Goal: Check status

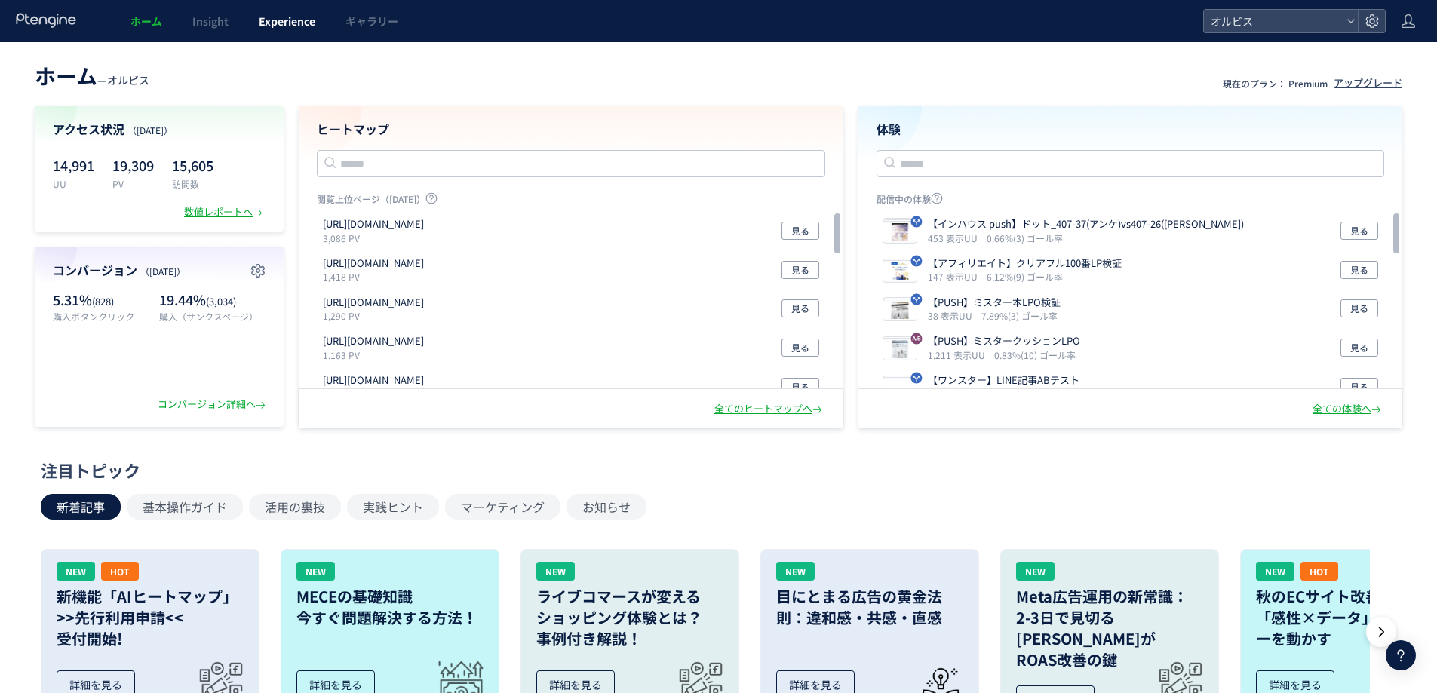
click at [277, 38] on link "Experience" at bounding box center [287, 21] width 87 height 42
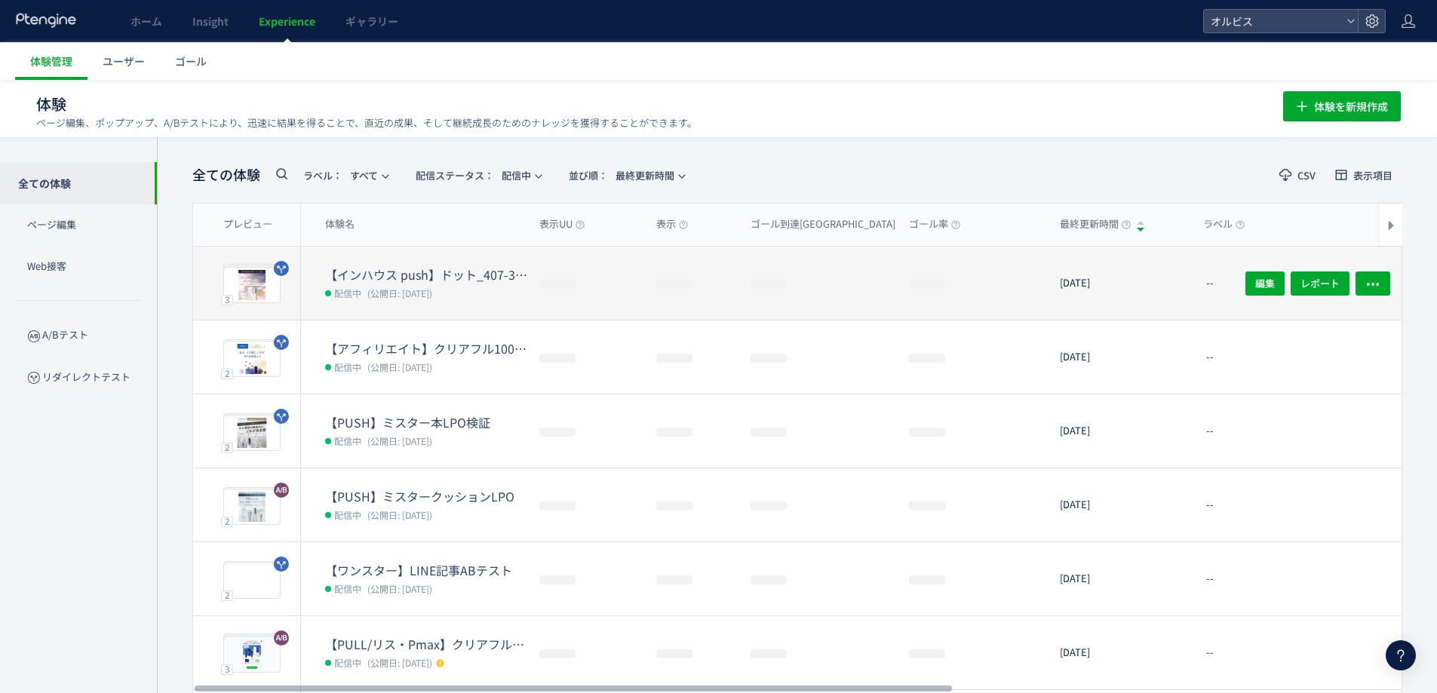
click at [409, 303] on dl "【インハウス push】ドット_407-37(アンケ)vs407-26(アンケ) 配信中 (公開日: [DATE])" at bounding box center [426, 293] width 202 height 54
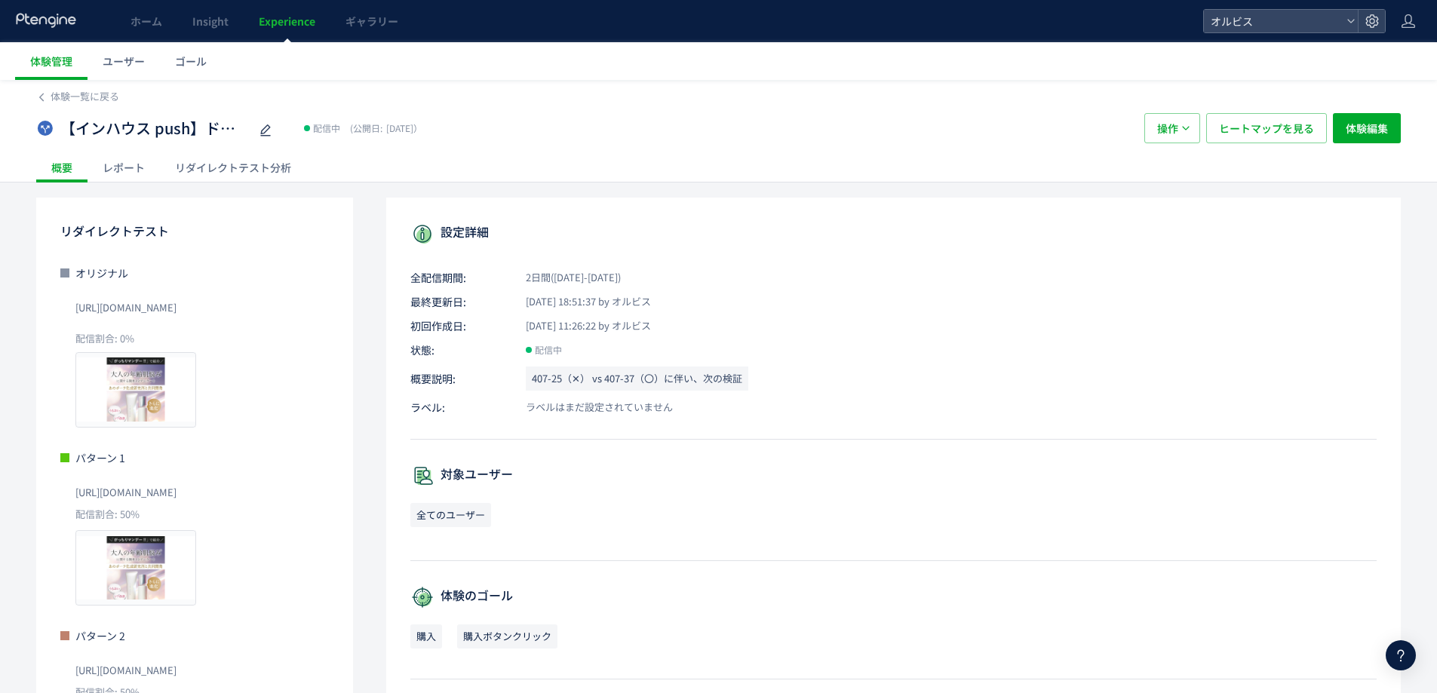
click at [269, 158] on div "リダイレクトテスト分析" at bounding box center [233, 167] width 146 height 30
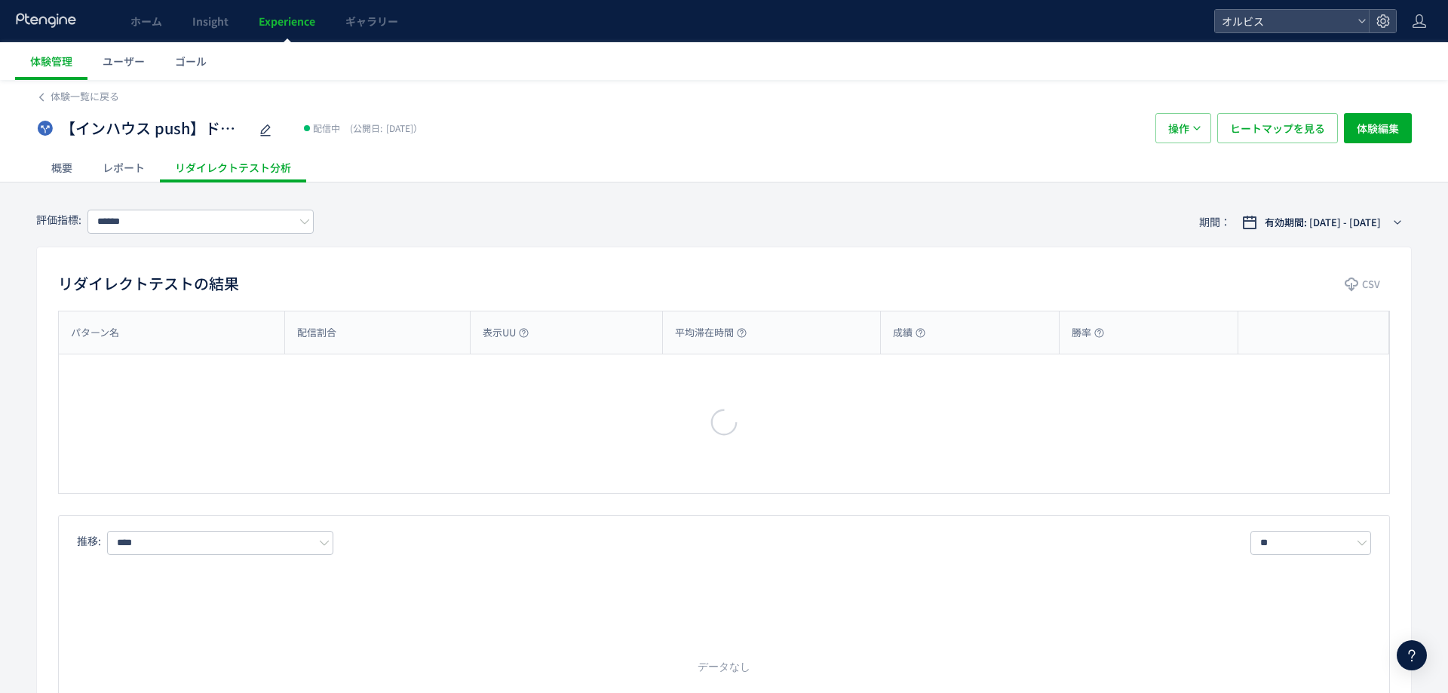
type input "**"
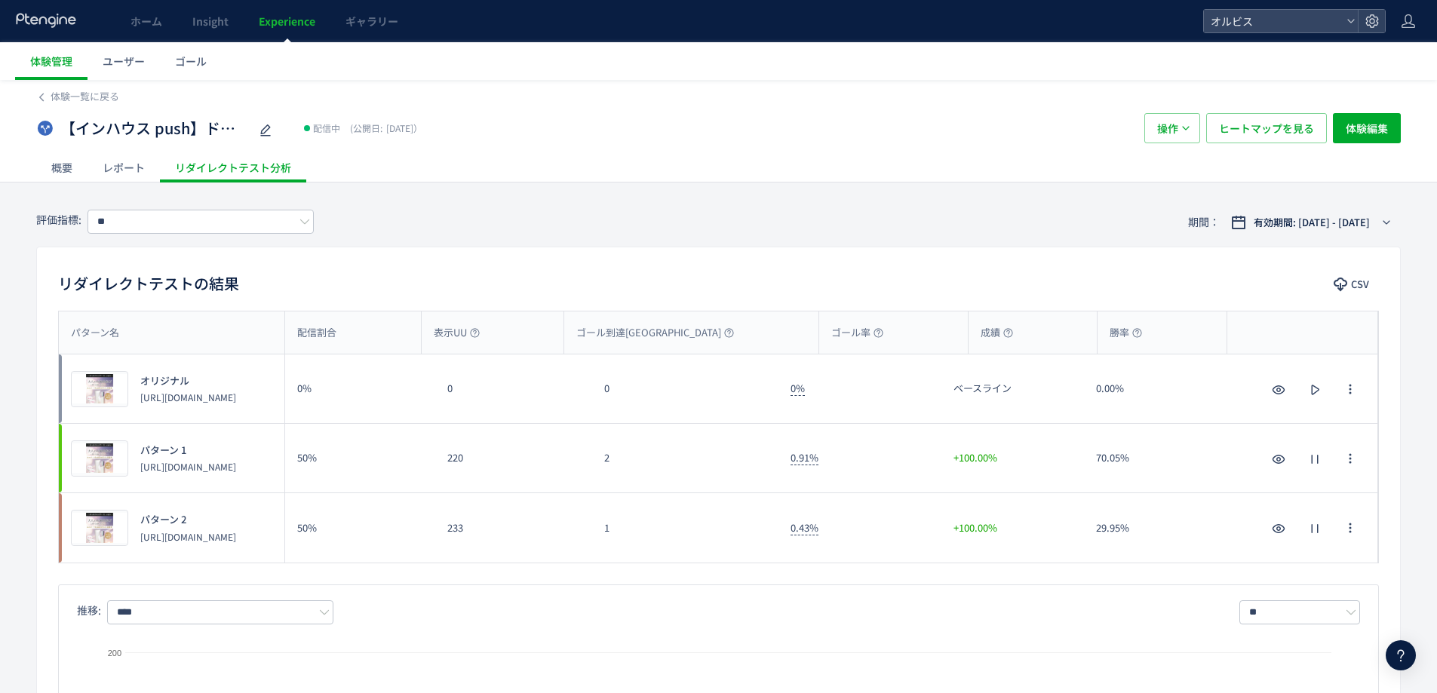
click at [674, 514] on div "1" at bounding box center [685, 527] width 186 height 69
click at [712, 546] on div "1" at bounding box center [685, 527] width 186 height 69
drag, startPoint x: 693, startPoint y: 548, endPoint x: 530, endPoint y: 437, distance: 197.1
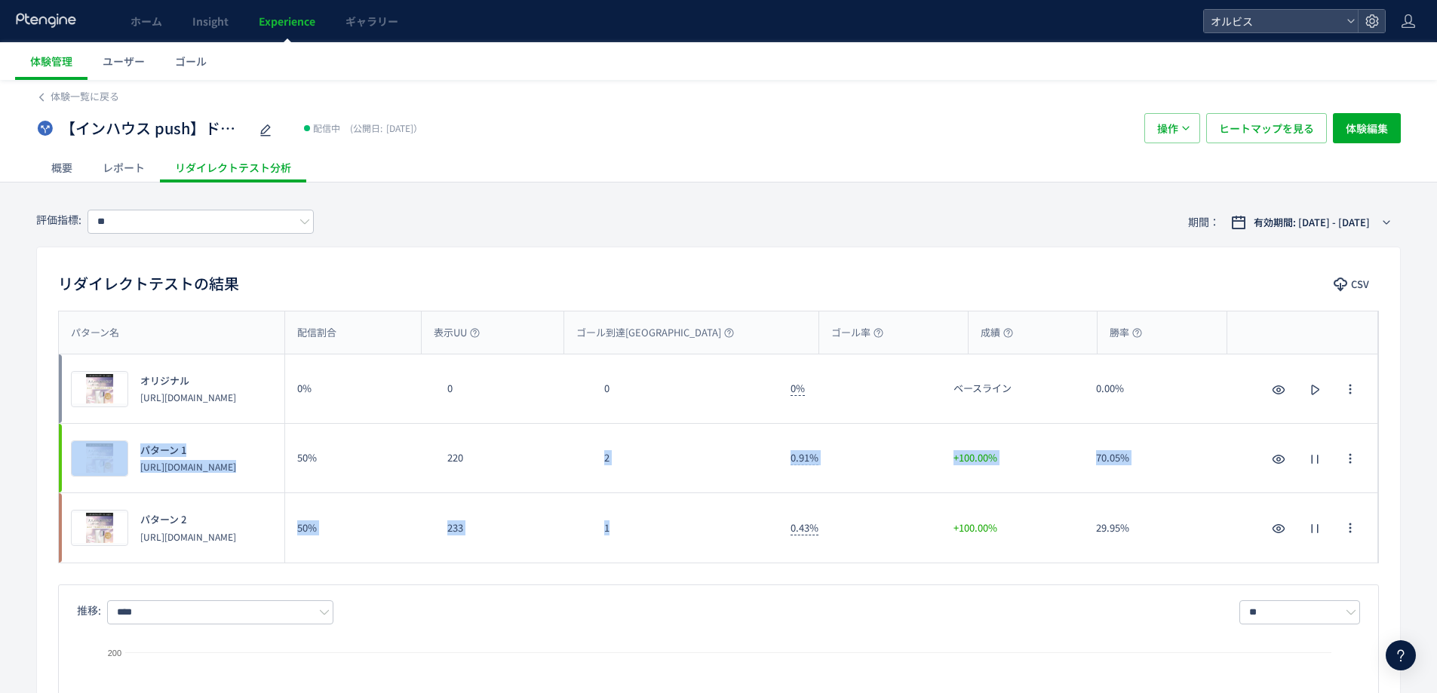
click at [530, 437] on div "プレビュー オリジナル https://pr.orbis.co.jp/cosmetics/udot/407-25/ 0% 0 0 0% ベースライン 0.00…" at bounding box center [718, 459] width 1319 height 208
click at [665, 522] on div "1" at bounding box center [685, 527] width 186 height 69
click at [668, 524] on div "1" at bounding box center [685, 527] width 186 height 69
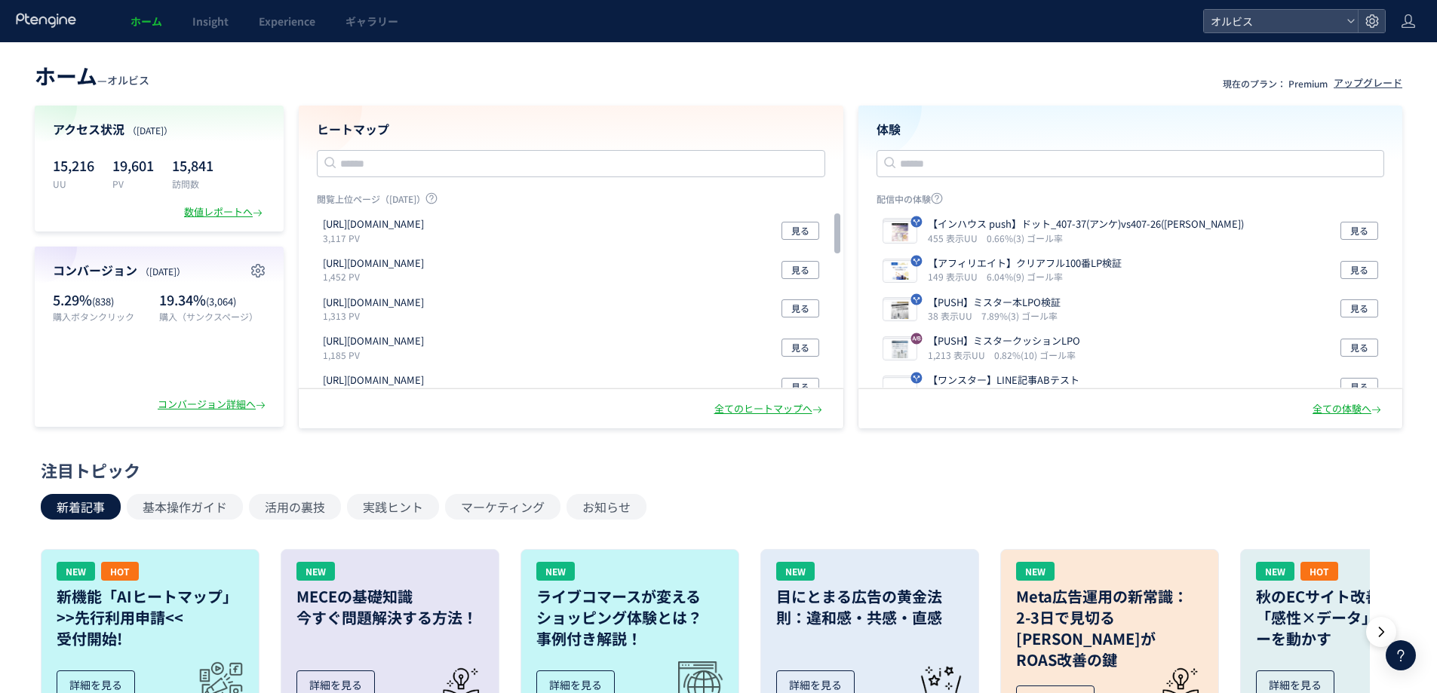
click at [284, 35] on body "ホーム Insight Experience ギャラリー オルビス ホーム — オルビス 現在のプラン： Premium アップグレード アクセス状況 （[D…" at bounding box center [718, 641] width 1437 height 1283
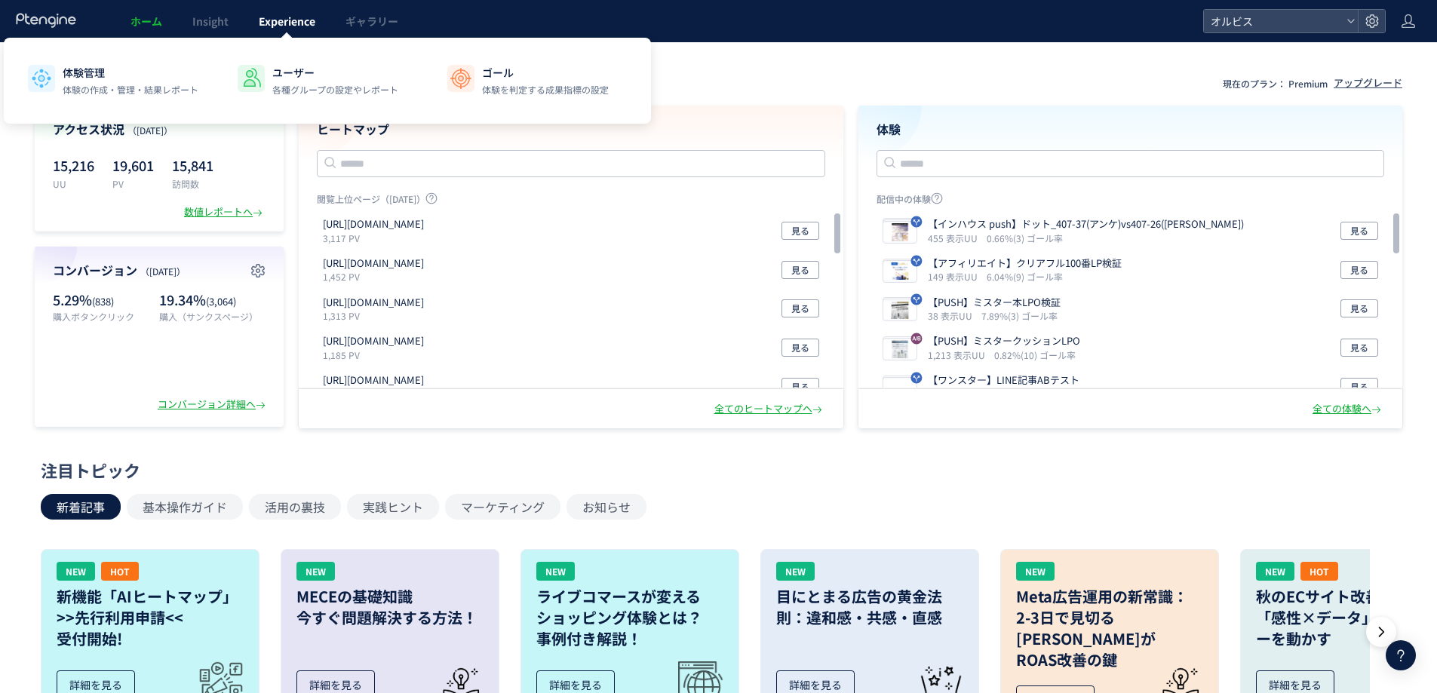
click at [287, 11] on link "Experience" at bounding box center [287, 21] width 87 height 42
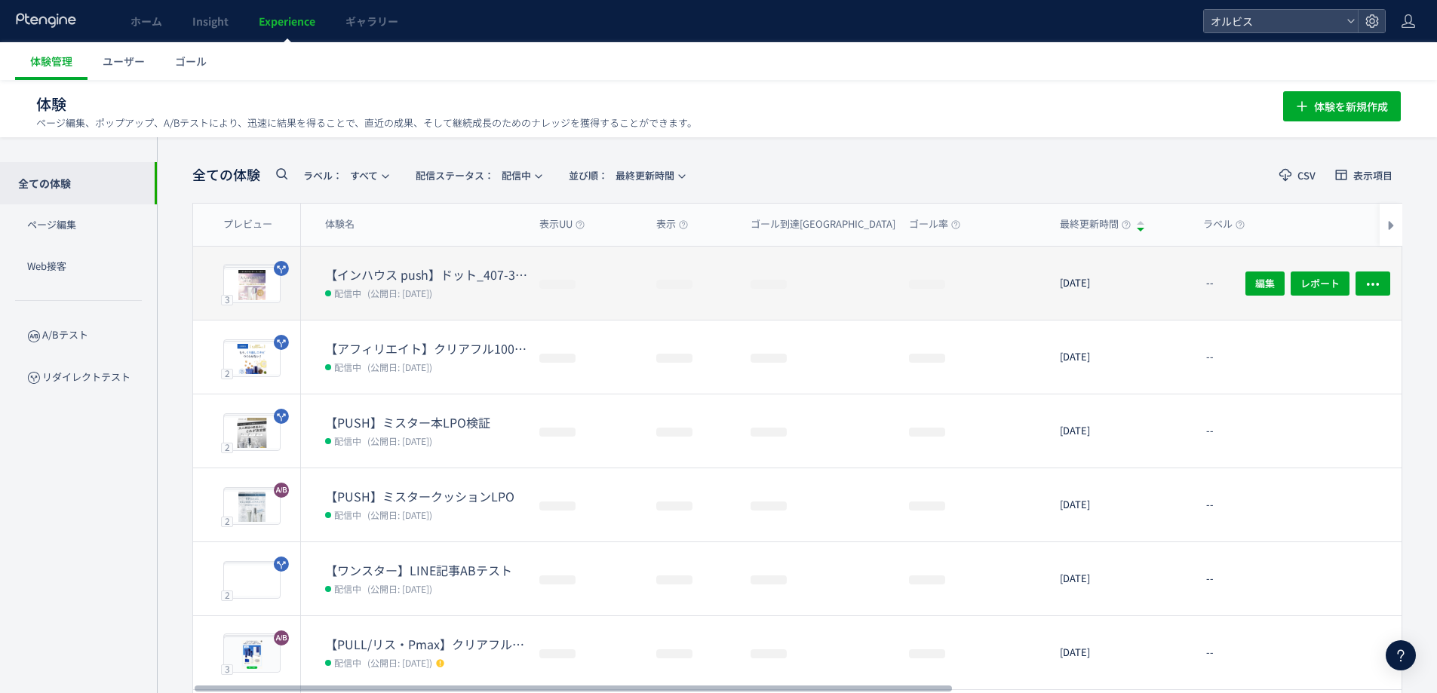
click at [391, 264] on div "【インハウス push】ドット_407-37(アンケ)vs407-26(アンケ) 配信中 (公開日: [DATE])" at bounding box center [414, 283] width 226 height 73
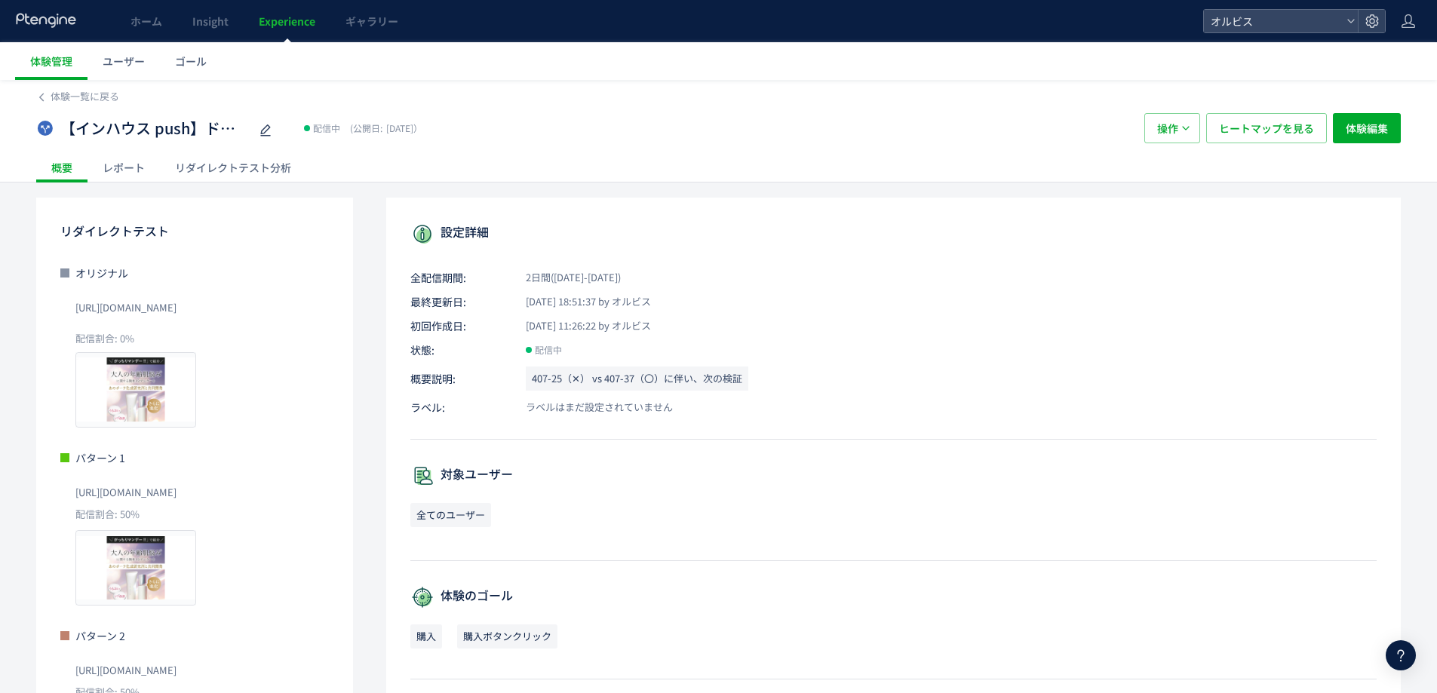
click at [230, 171] on div "リダイレクトテスト分析" at bounding box center [233, 167] width 146 height 30
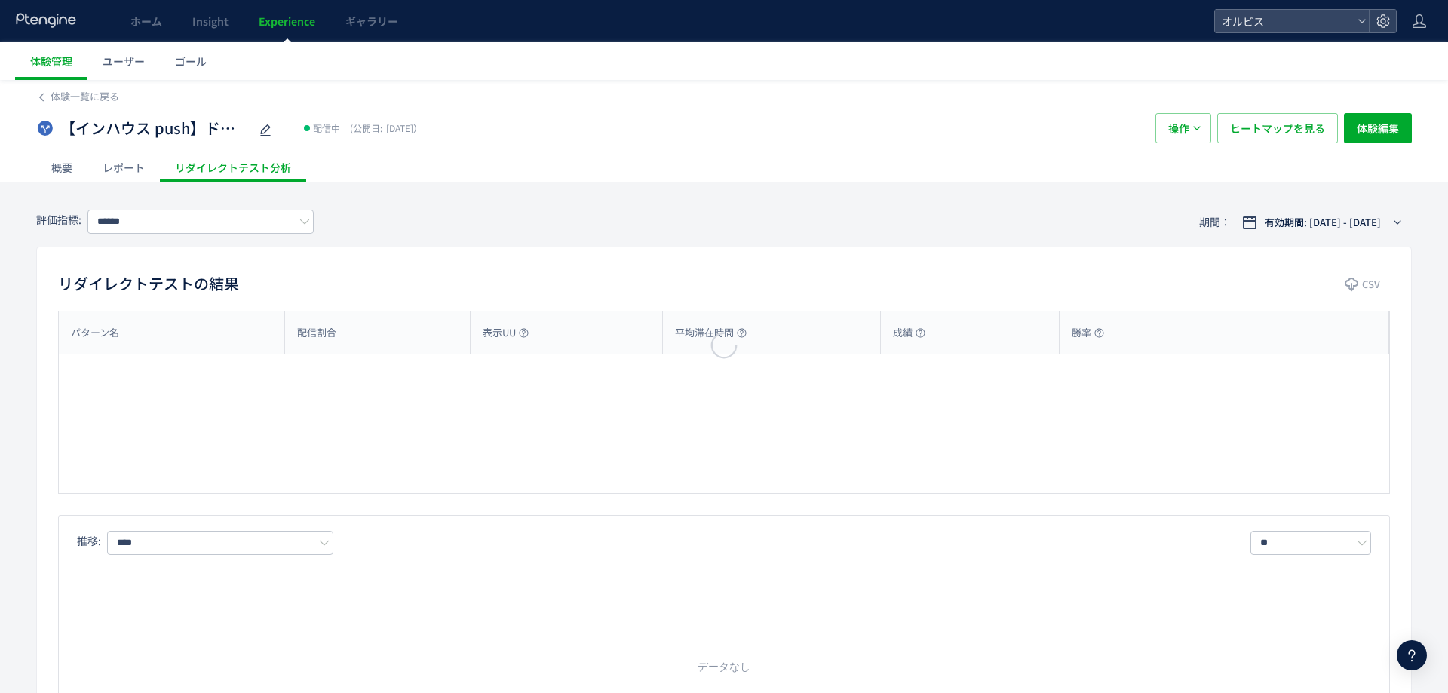
type input "**"
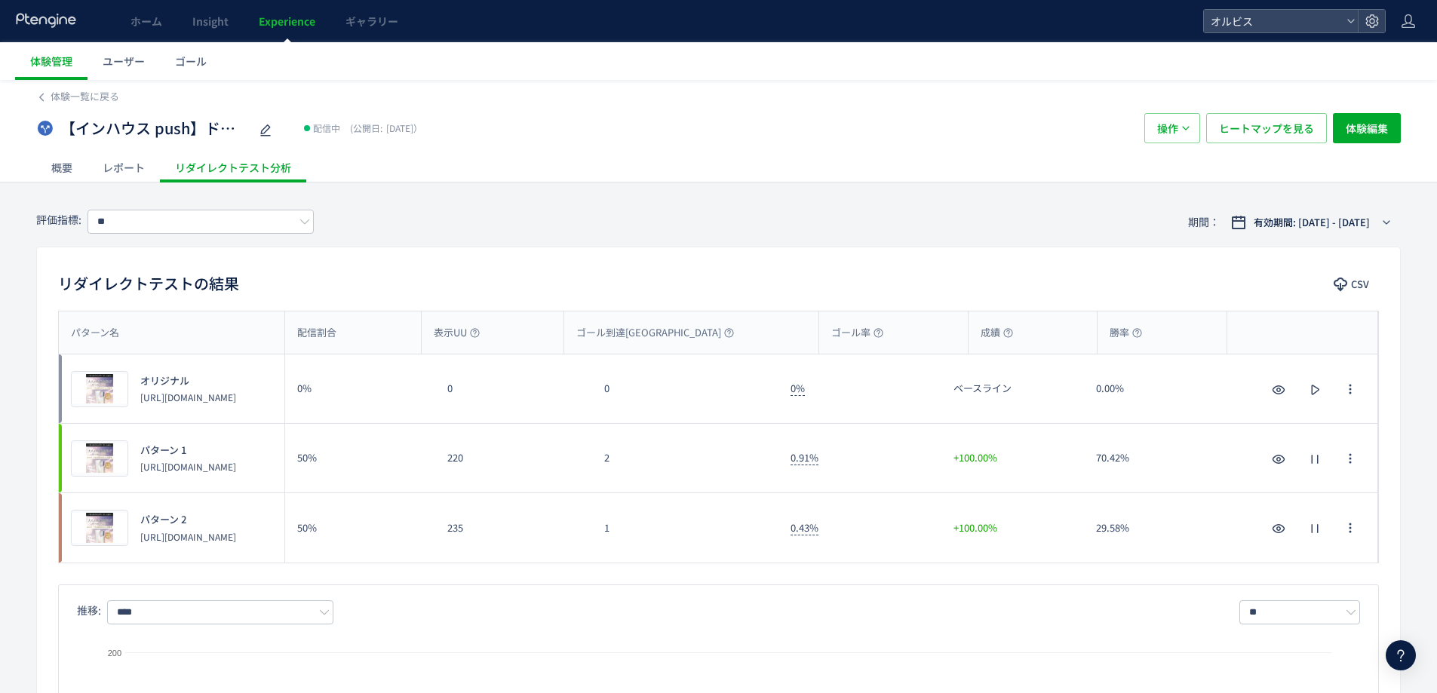
click at [864, 546] on div "0.43%" at bounding box center [859, 527] width 163 height 69
click at [866, 443] on div "0.91%" at bounding box center [859, 458] width 163 height 69
click at [867, 522] on div "0.43%" at bounding box center [859, 527] width 163 height 69
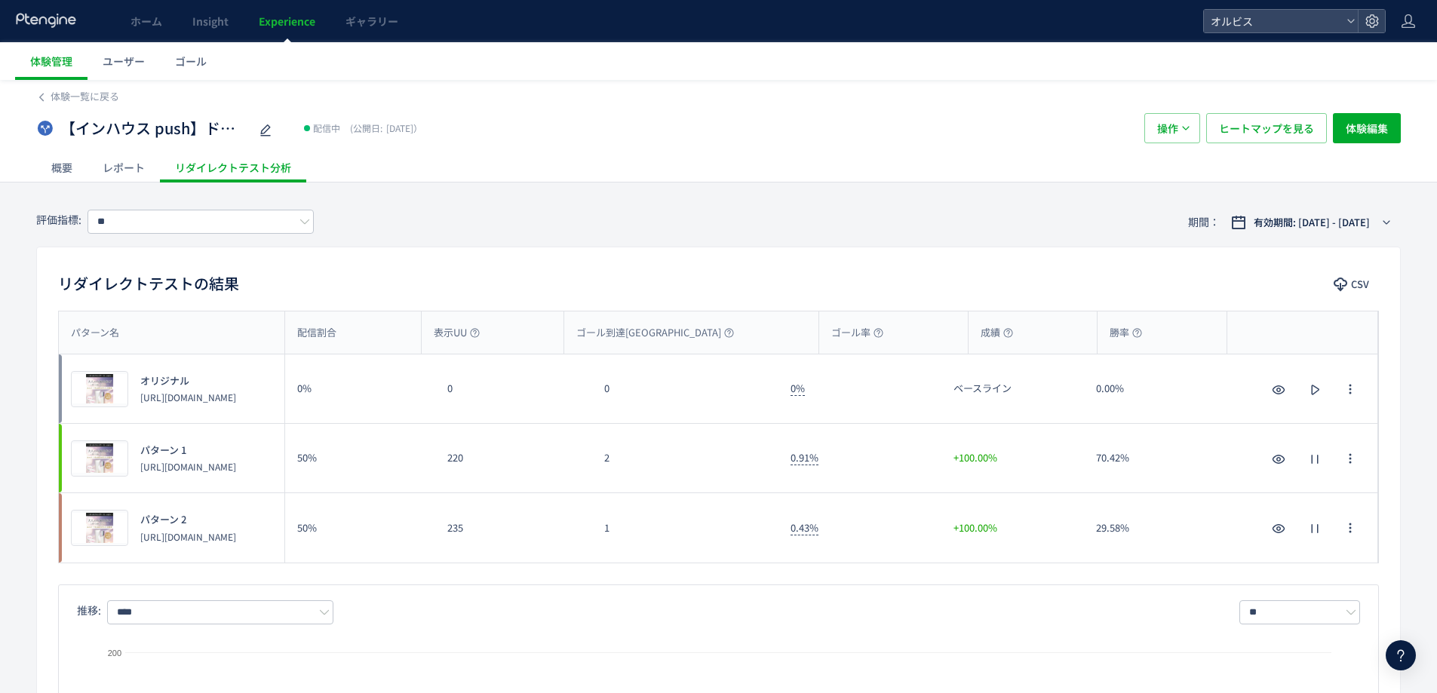
click at [867, 522] on div "0.43%" at bounding box center [859, 527] width 163 height 69
click at [674, 517] on div "1" at bounding box center [685, 527] width 186 height 69
